Goal: Navigation & Orientation: Understand site structure

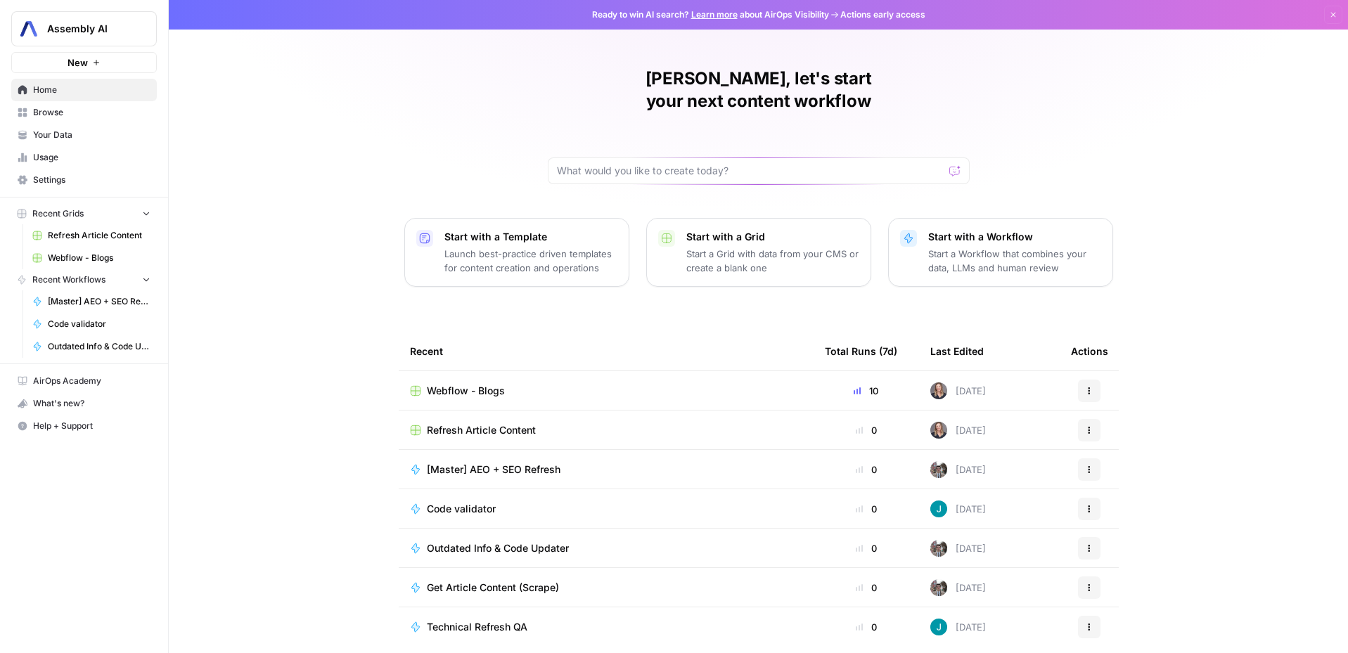
click at [69, 129] on span "Your Data" at bounding box center [91, 135] width 117 height 13
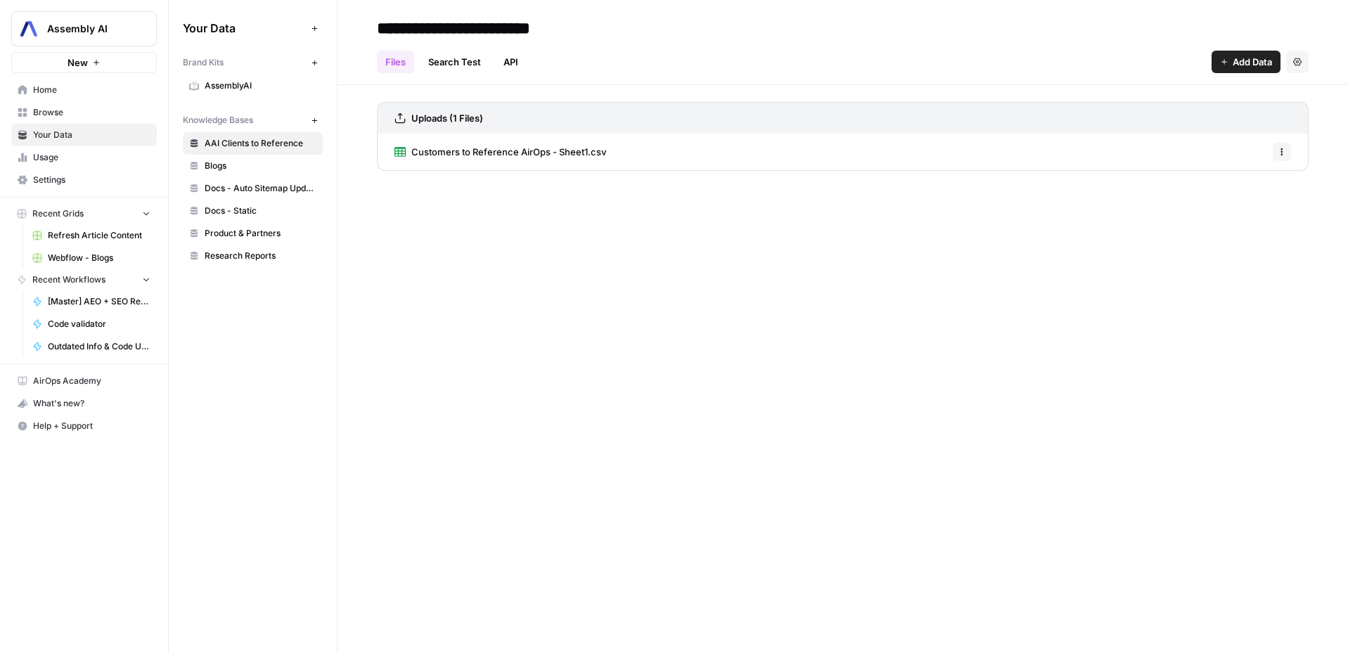
click at [248, 182] on span "Docs - Auto Sitemap Update" at bounding box center [261, 188] width 112 height 13
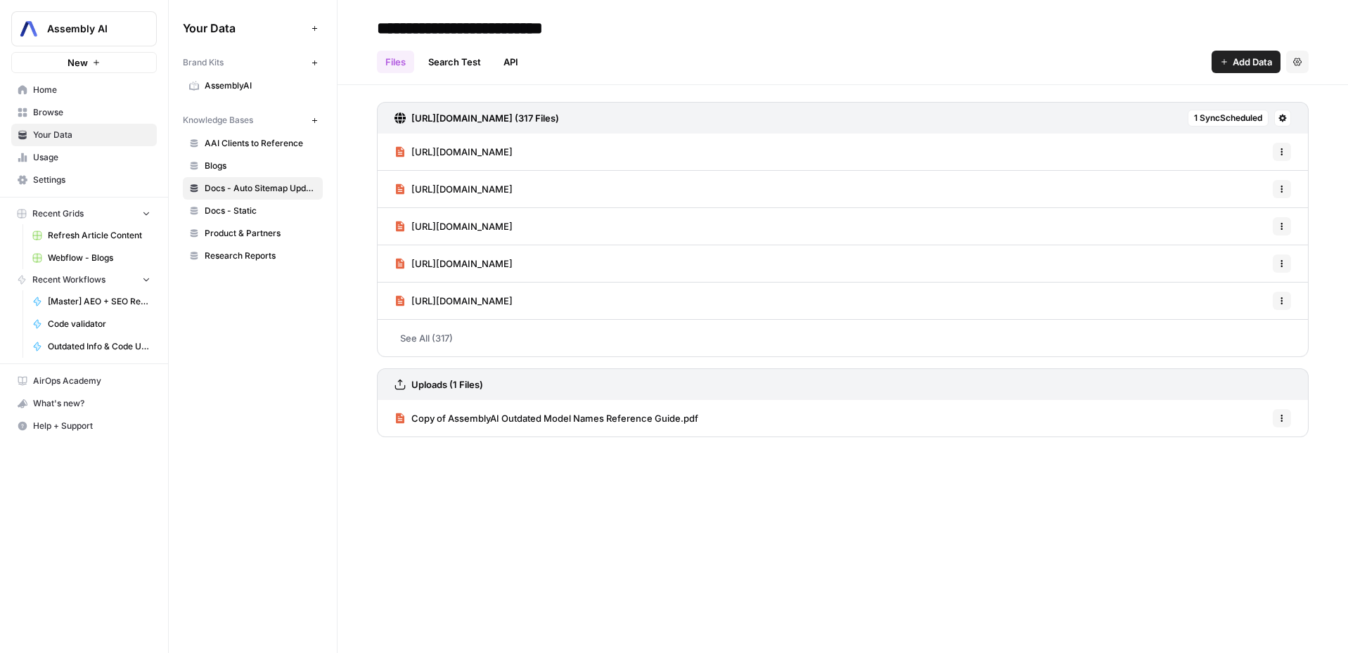
click at [238, 205] on span "Docs - Static" at bounding box center [261, 211] width 112 height 13
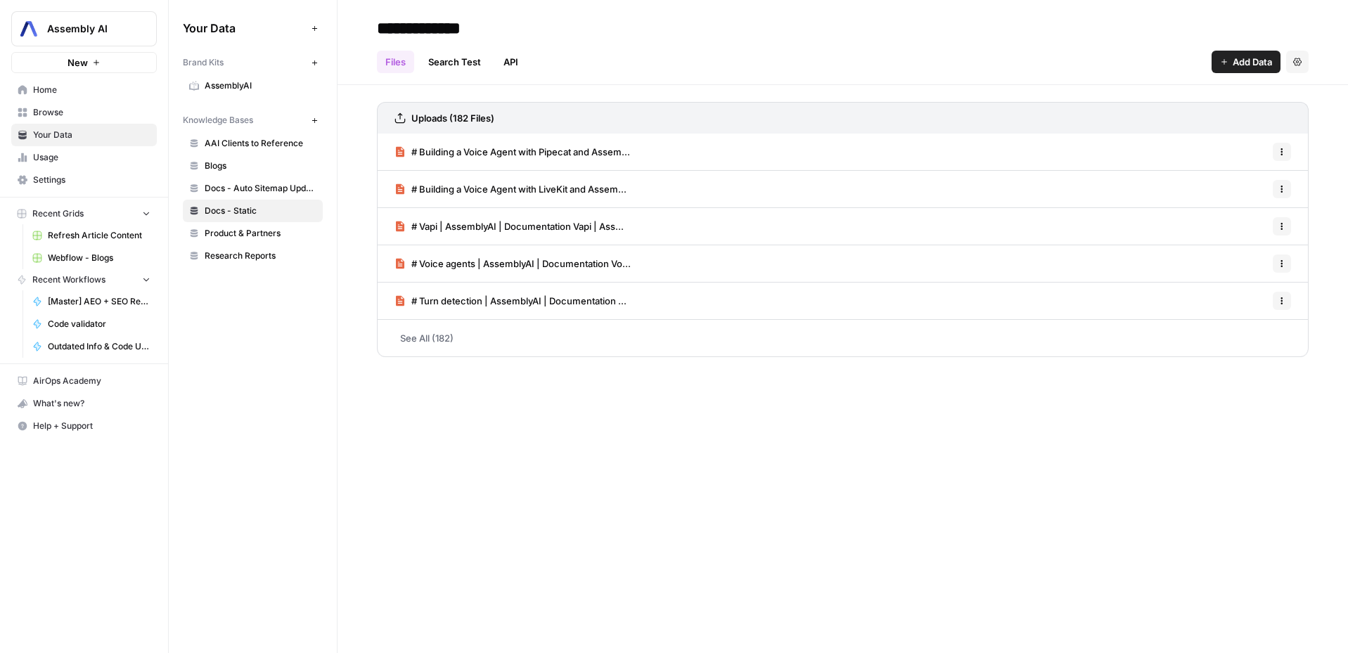
click at [231, 235] on span "Product & Partners" at bounding box center [261, 233] width 112 height 13
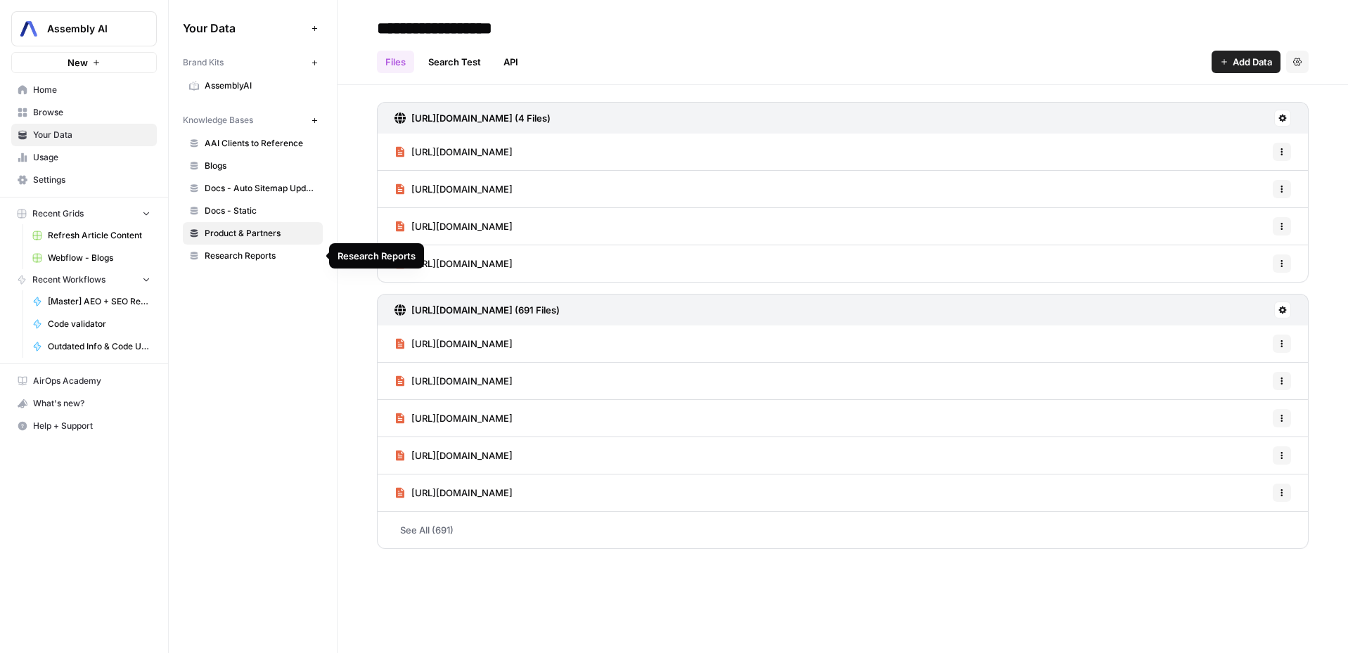
click at [231, 256] on span "Research Reports" at bounding box center [261, 256] width 112 height 13
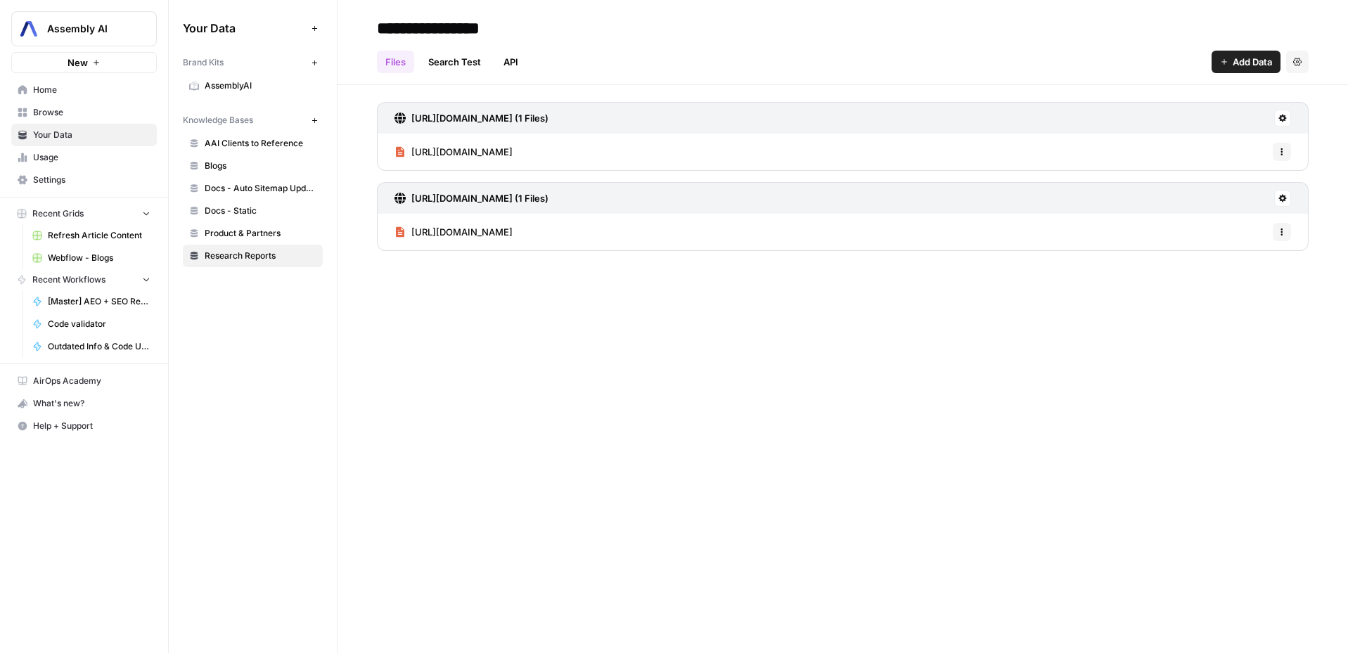
click at [229, 82] on span "AssemblyAI" at bounding box center [261, 85] width 112 height 13
